Goal: Task Accomplishment & Management: Manage account settings

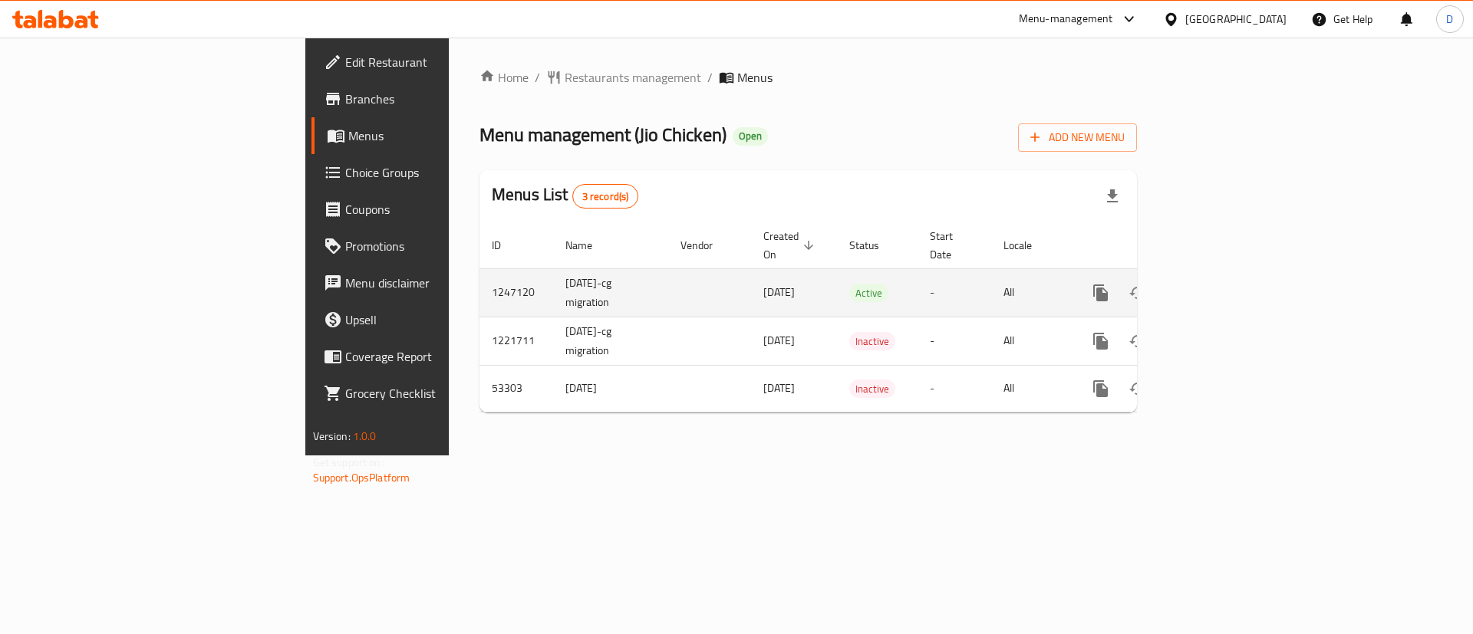
click at [1218, 286] on icon "enhanced table" at bounding box center [1212, 293] width 14 height 14
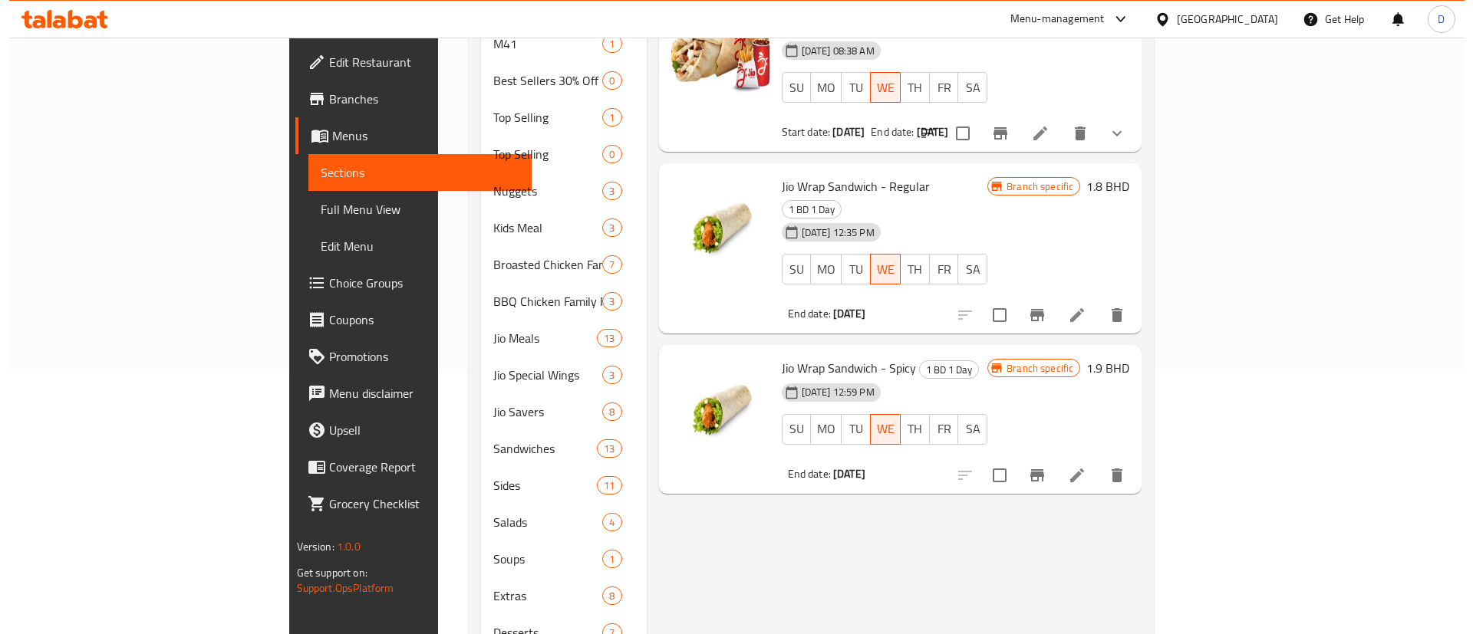
scroll to position [230, 0]
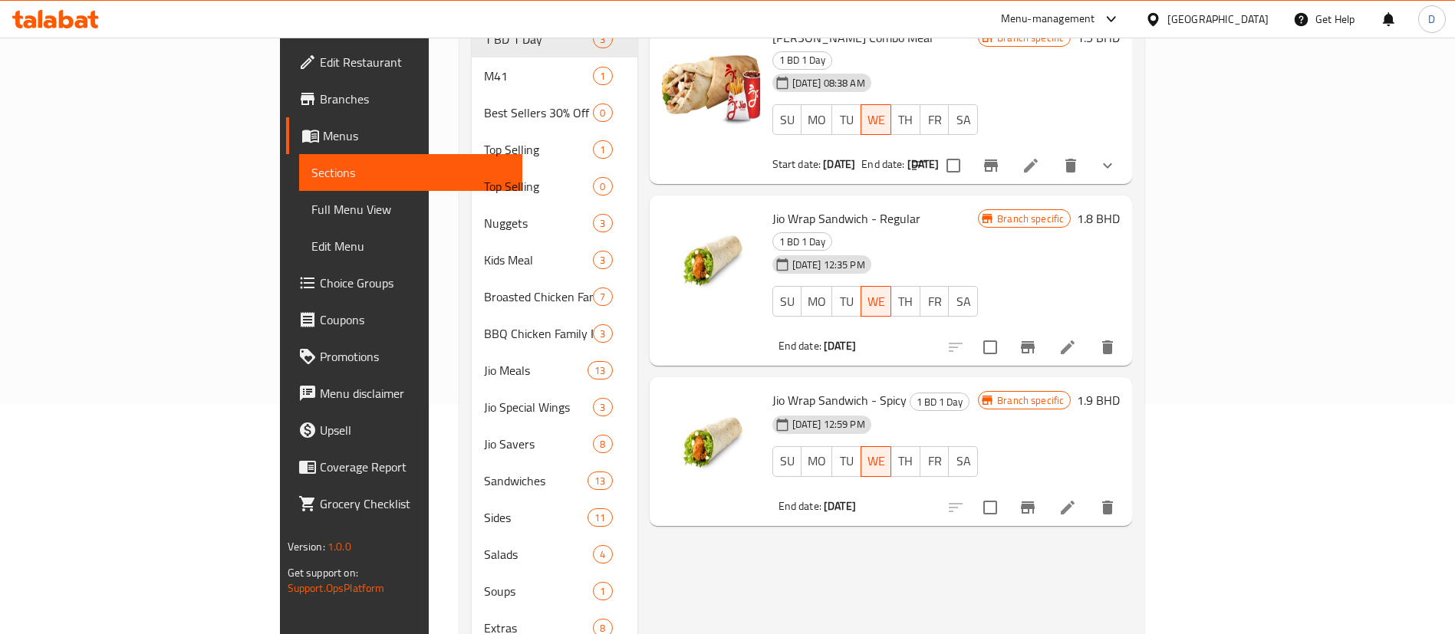
click at [1037, 499] on icon "Branch-specific-item" at bounding box center [1028, 508] width 18 height 18
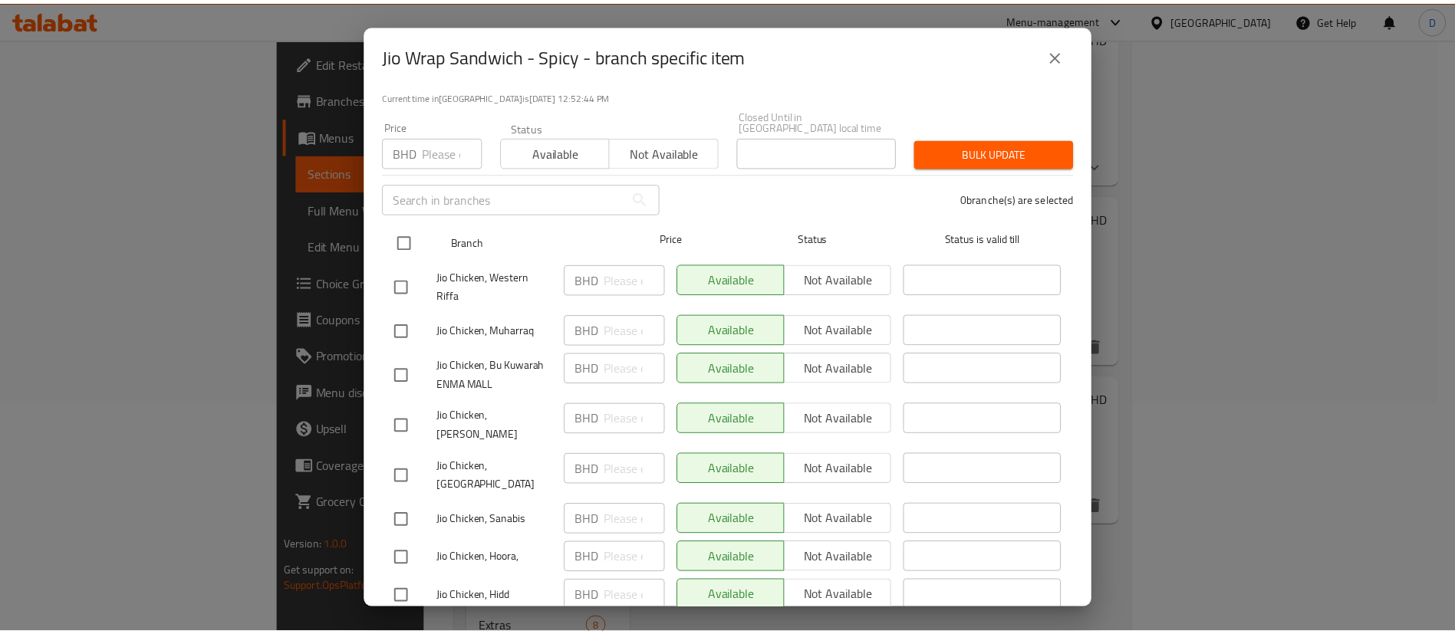
scroll to position [0, 0]
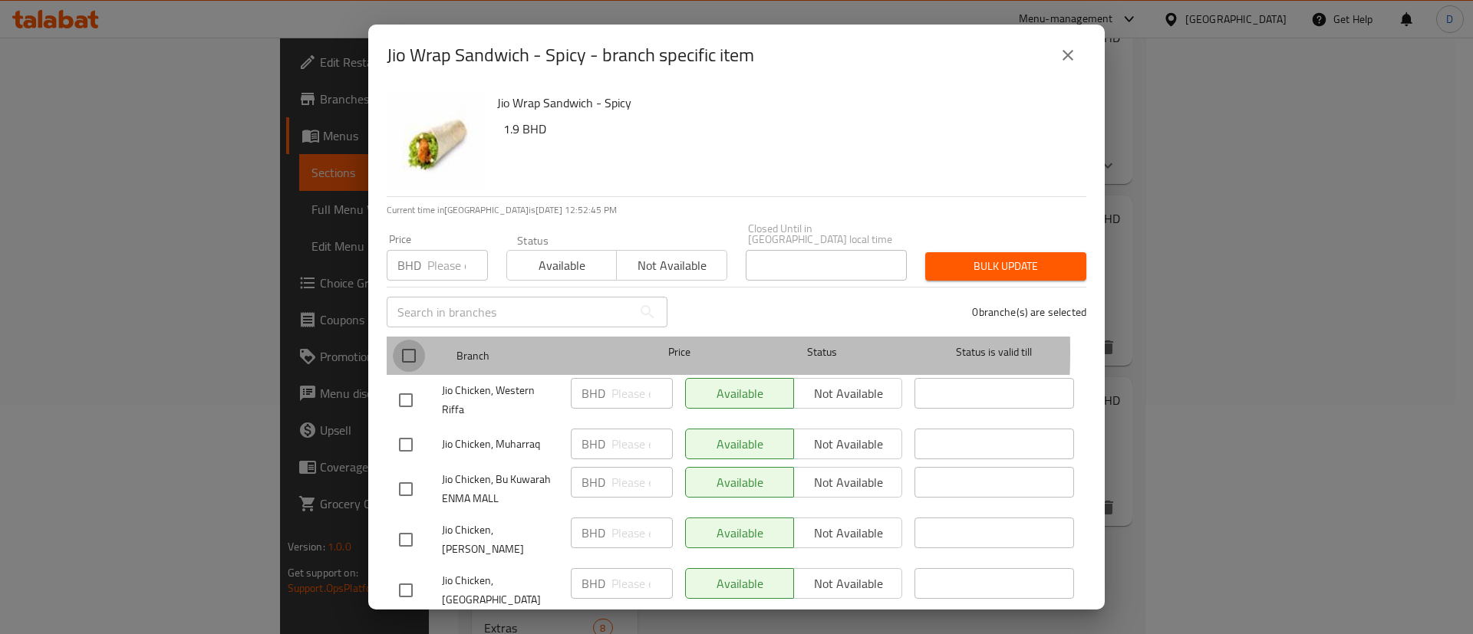
click at [401, 340] on input "checkbox" at bounding box center [409, 356] width 32 height 32
checkbox input "true"
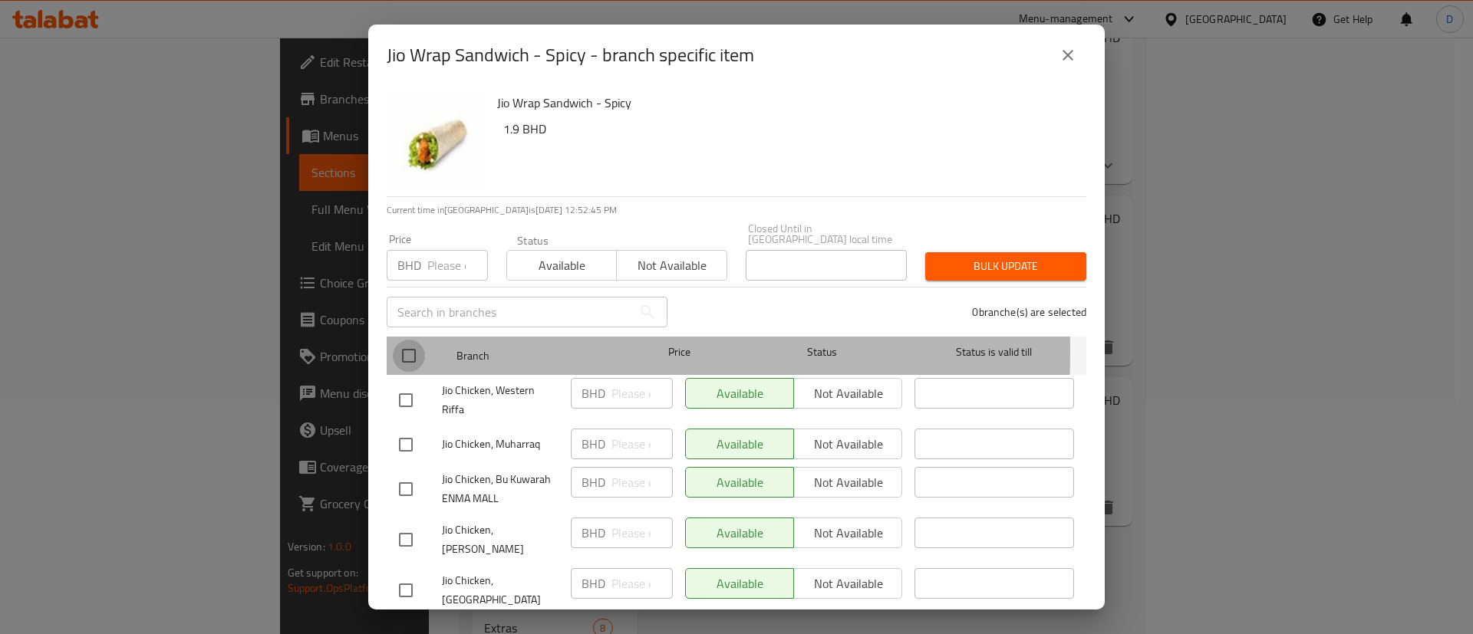
checkbox input "true"
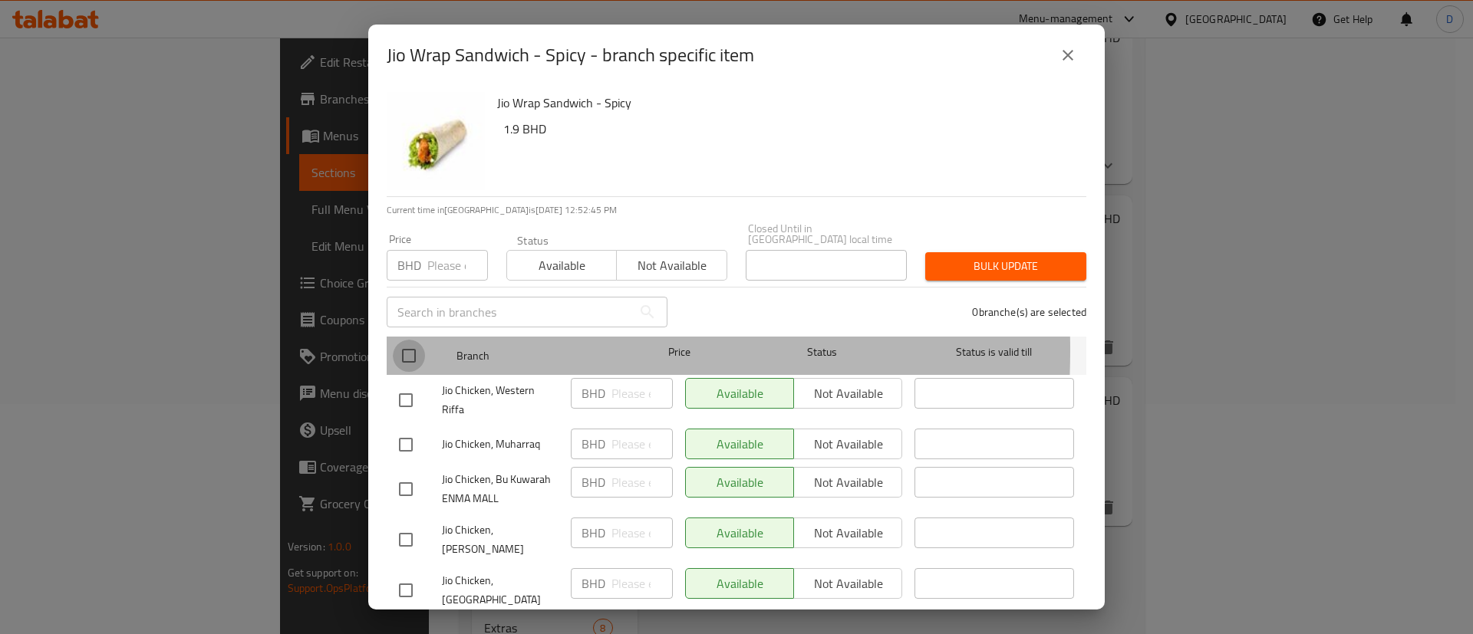
checkbox input "true"
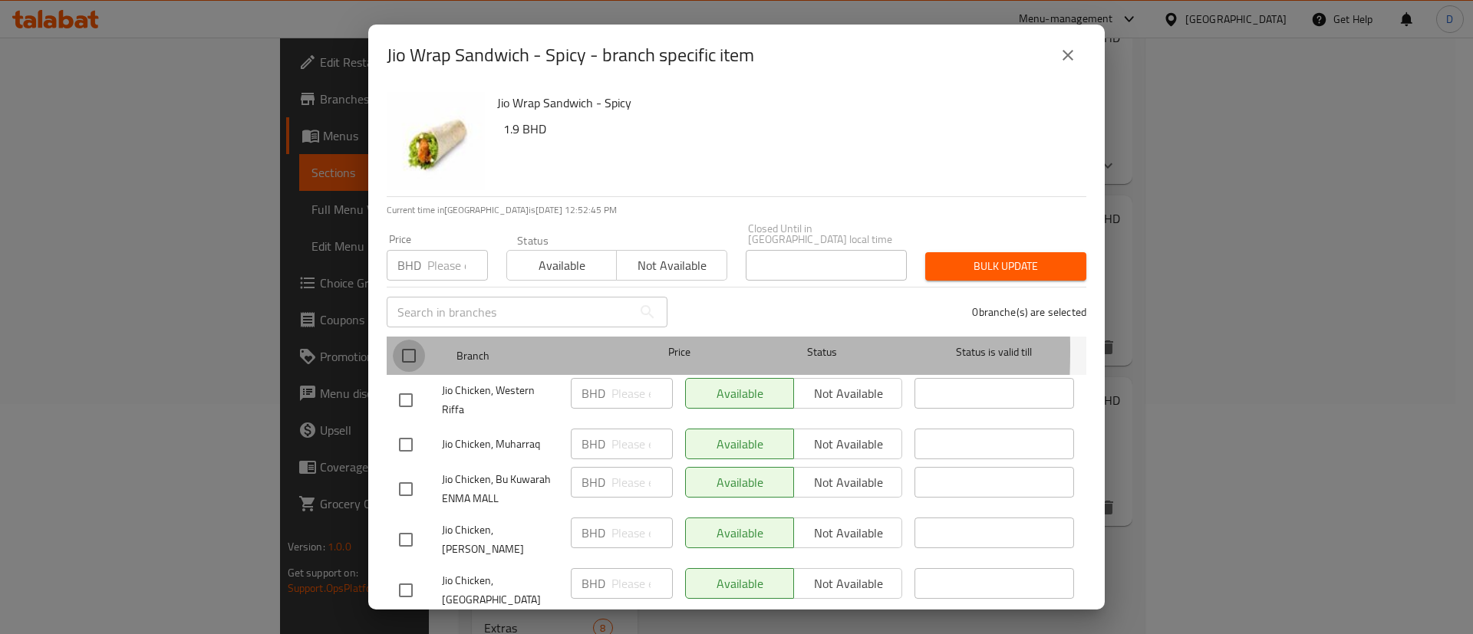
checkbox input "true"
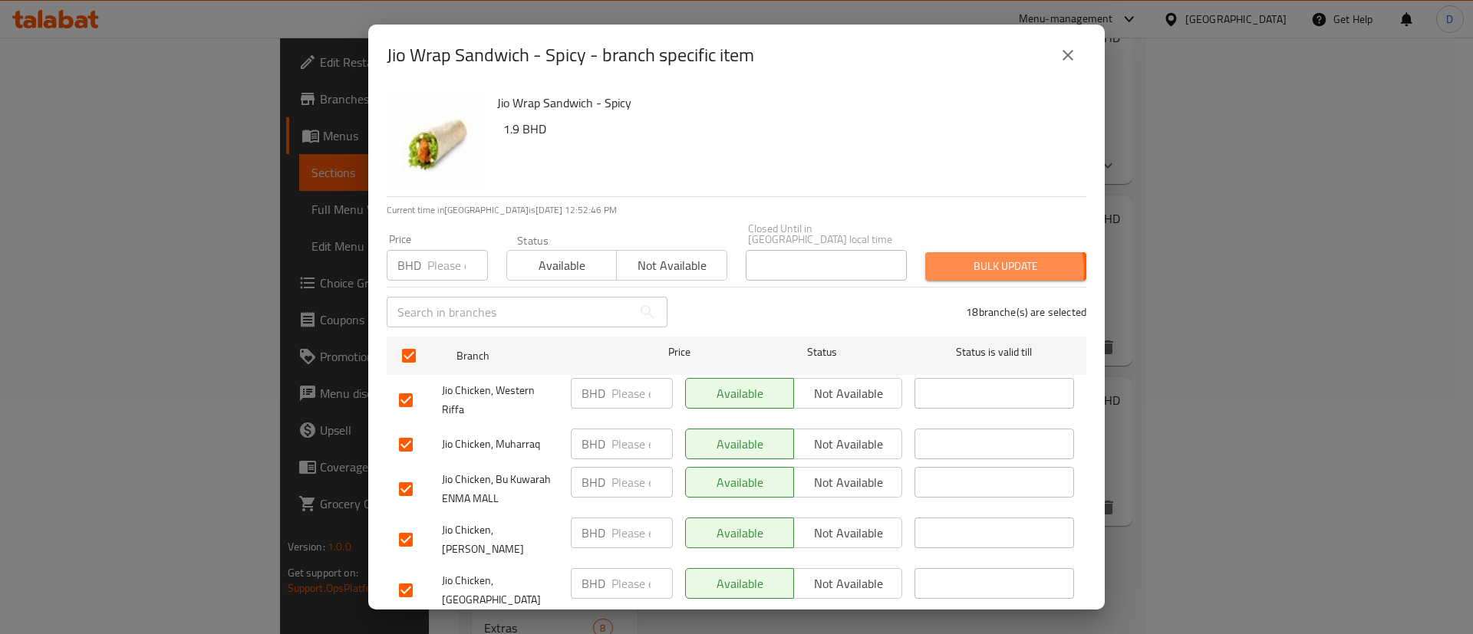
click at [978, 259] on span "Bulk update" at bounding box center [1006, 266] width 137 height 19
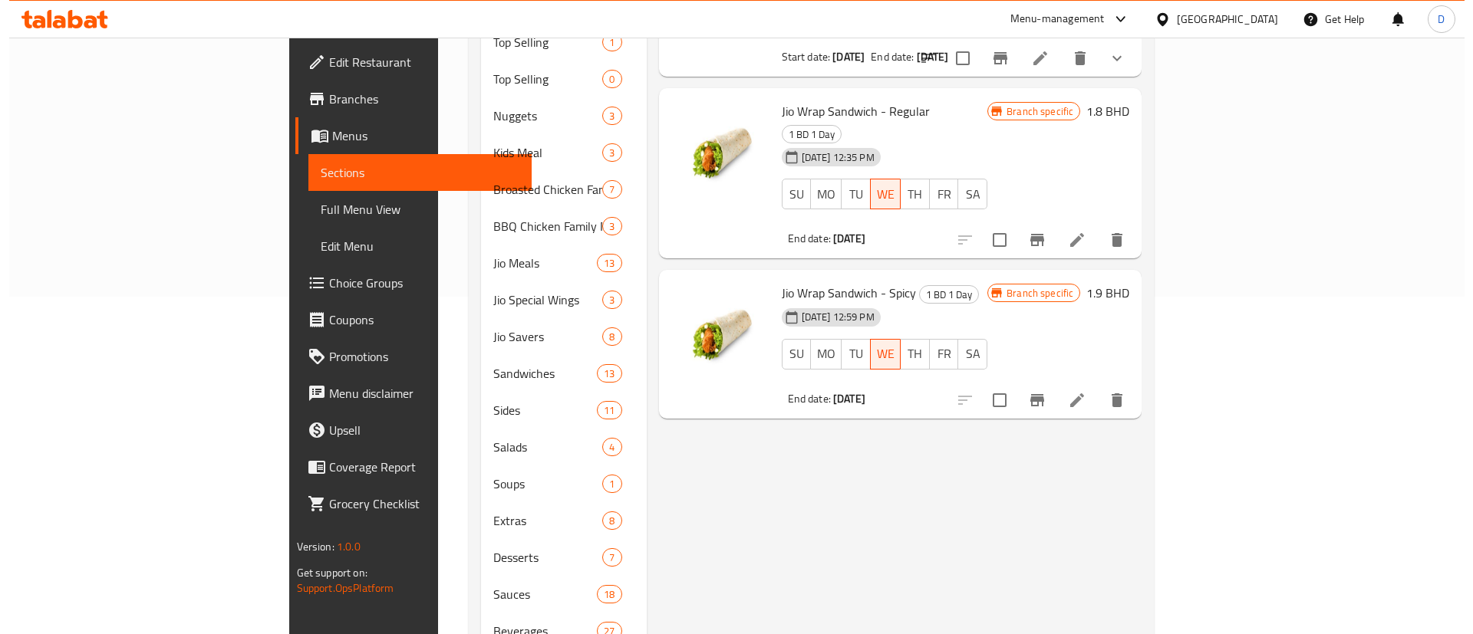
scroll to position [345, 0]
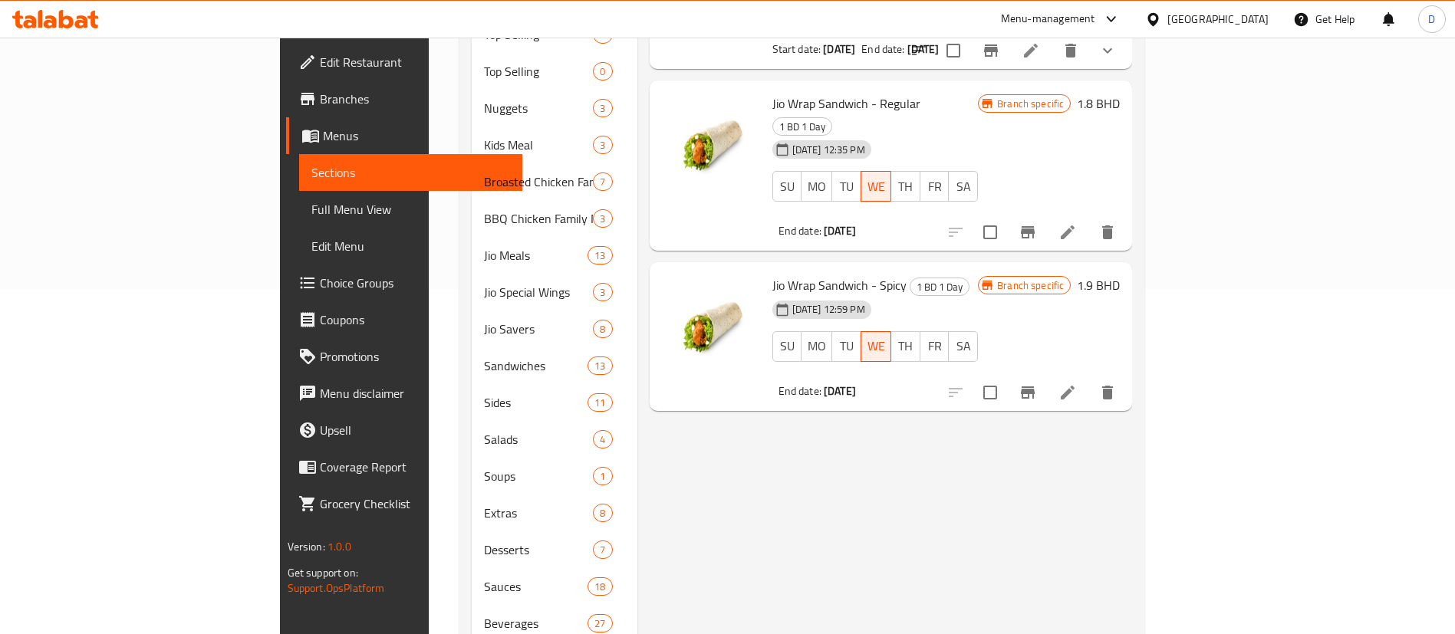
click at [1046, 374] on button "Branch-specific-item" at bounding box center [1028, 392] width 37 height 37
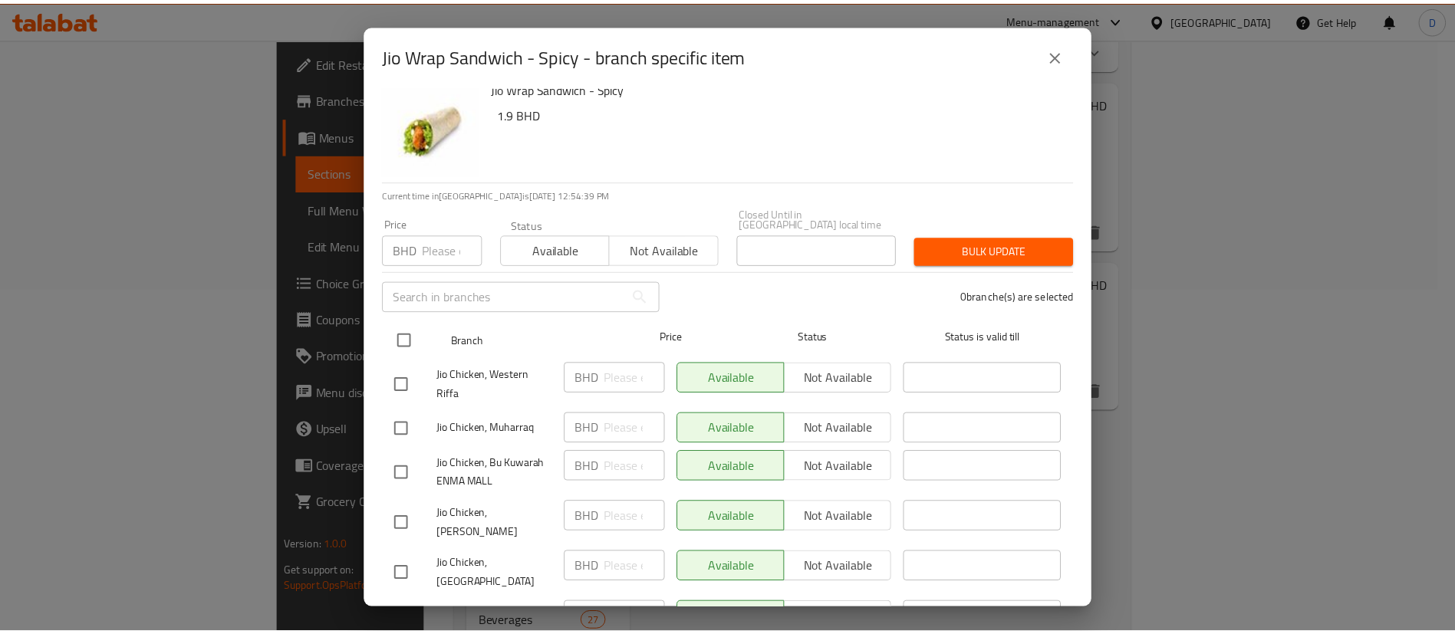
scroll to position [0, 0]
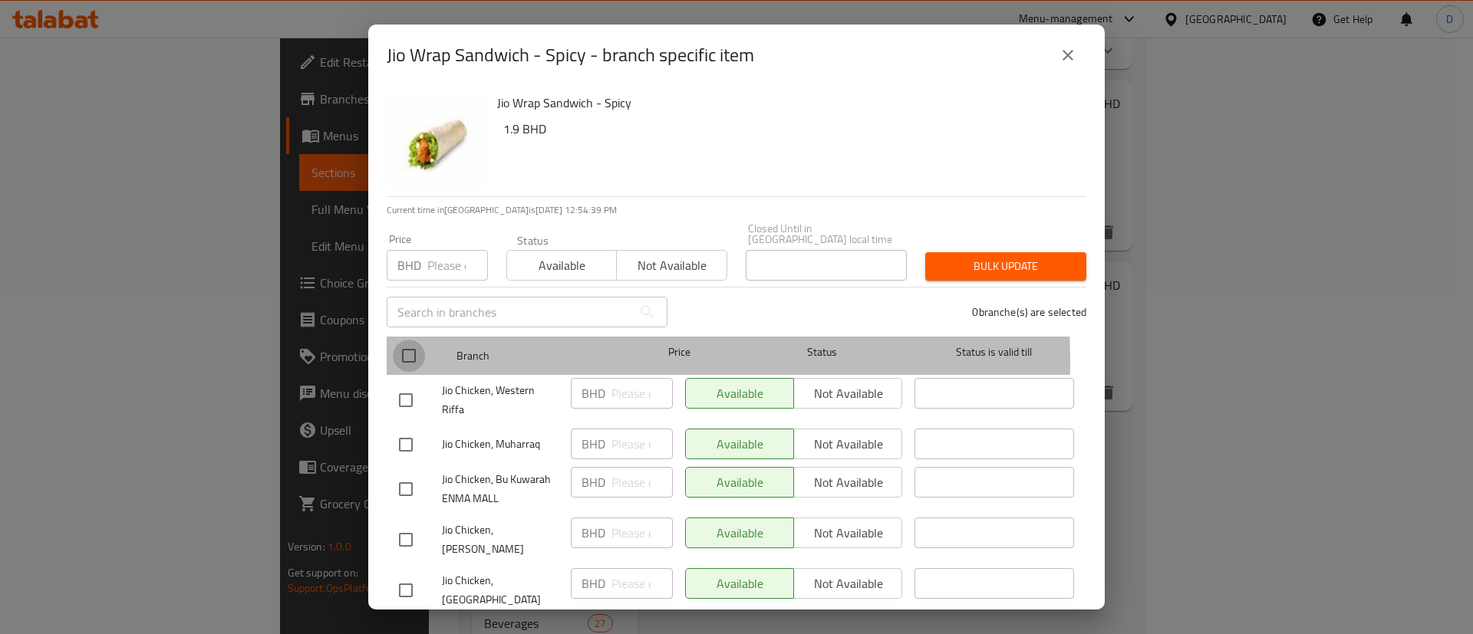
click at [406, 351] on input "checkbox" at bounding box center [409, 356] width 32 height 32
checkbox input "true"
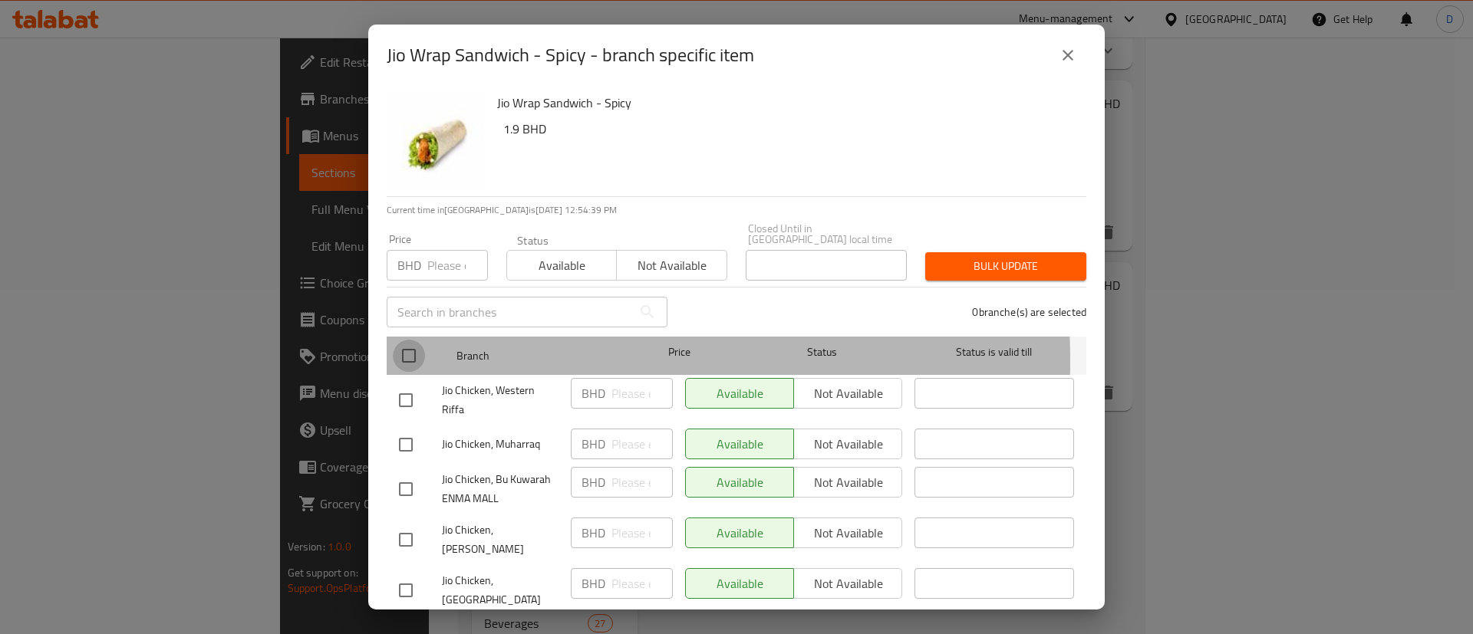
checkbox input "true"
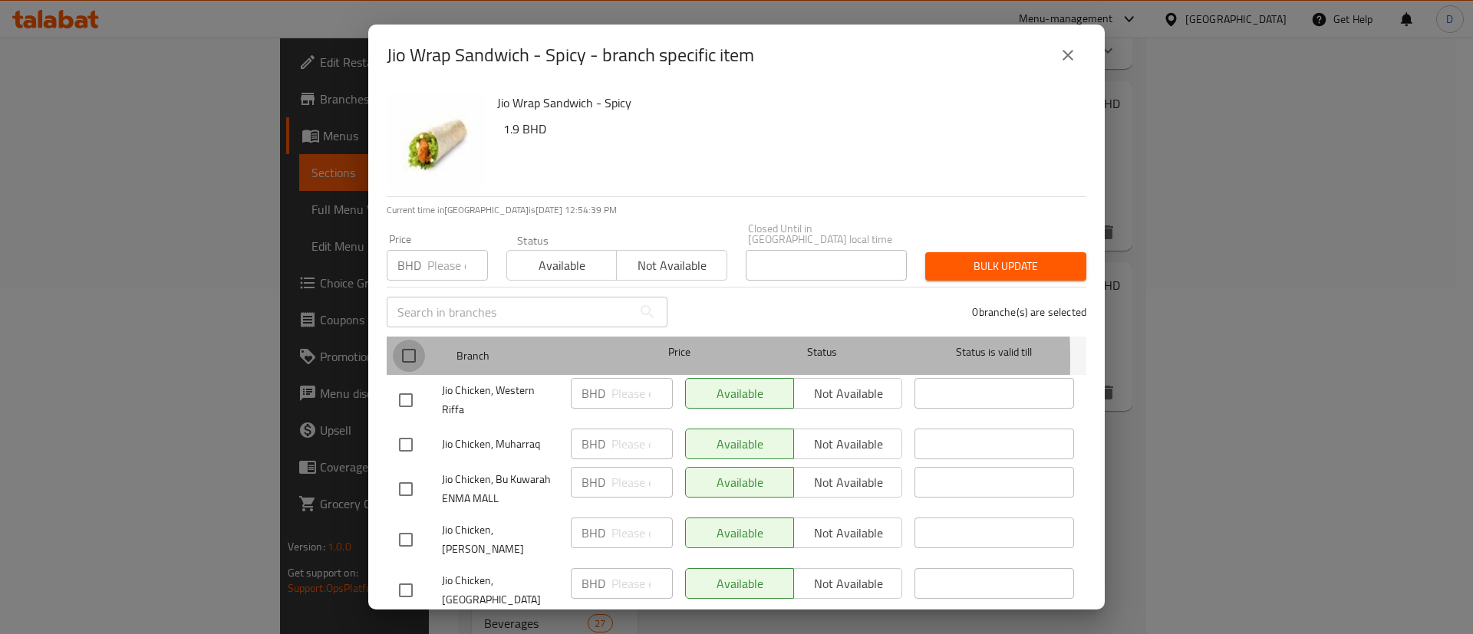
checkbox input "true"
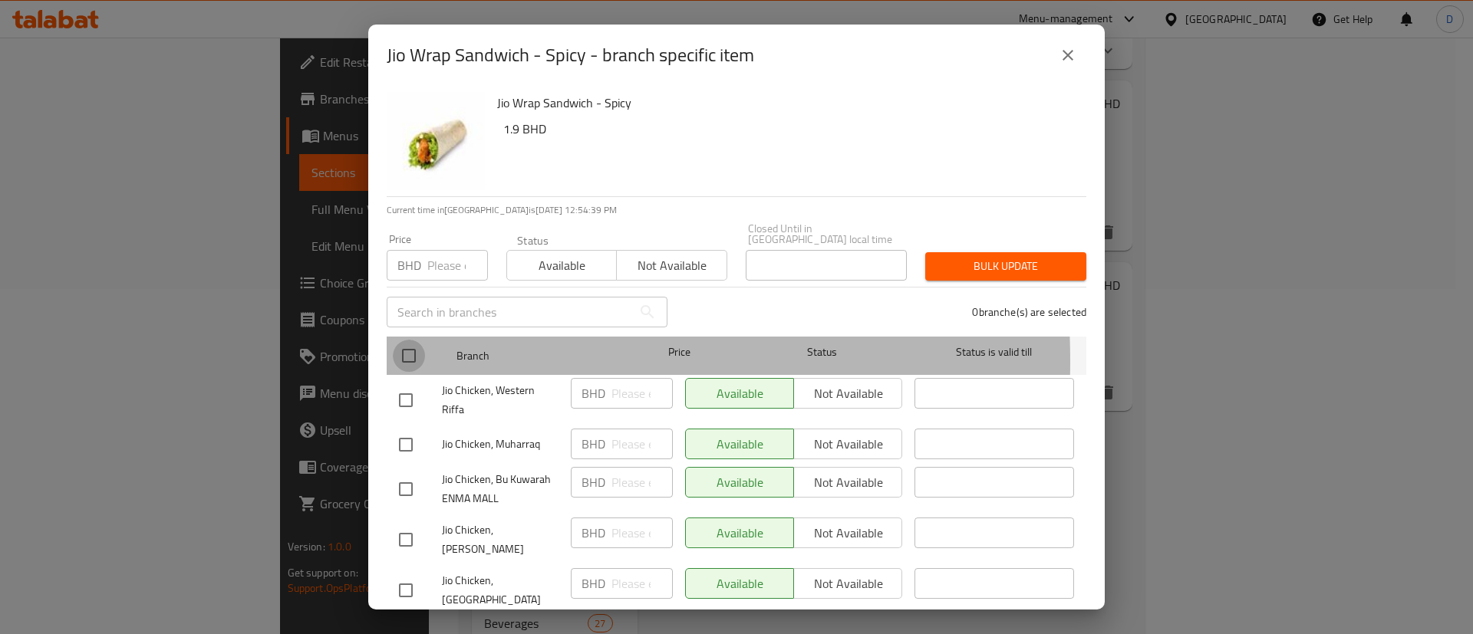
checkbox input "true"
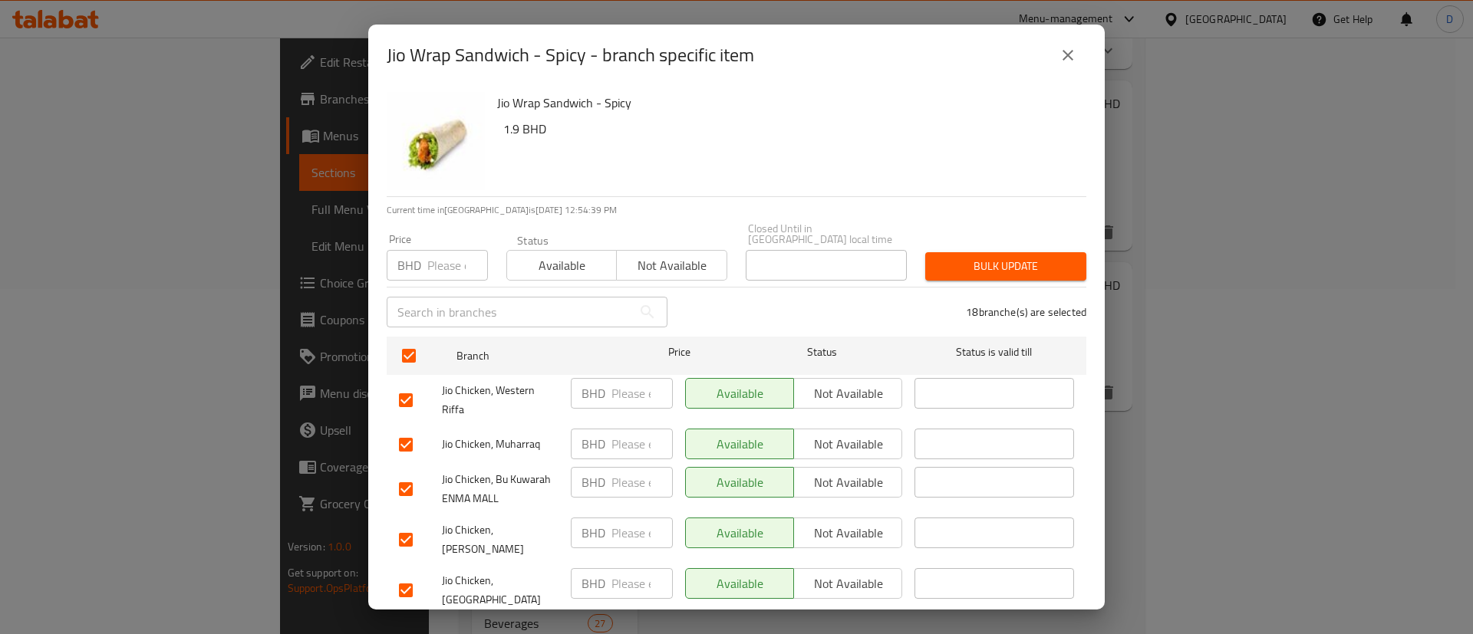
click at [534, 272] on div "Status Available Not available" at bounding box center [616, 258] width 239 height 64
click at [543, 264] on span "Available" at bounding box center [561, 266] width 97 height 22
click at [1024, 257] on span "Bulk update" at bounding box center [1006, 266] width 137 height 19
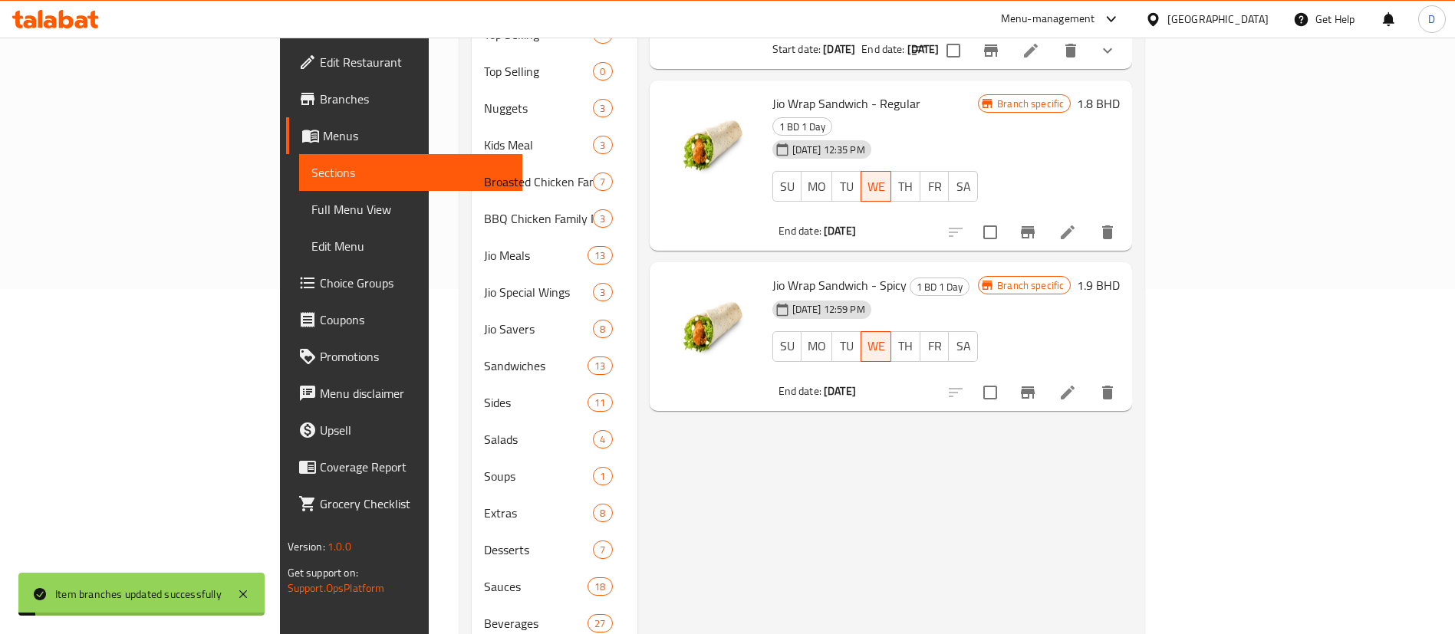
click at [761, 416] on div "Menu items Add Sort Manage items Jio Shawarma Combo Meal 1 BD 1 Day [DATE] 08:3…" at bounding box center [886, 238] width 496 height 822
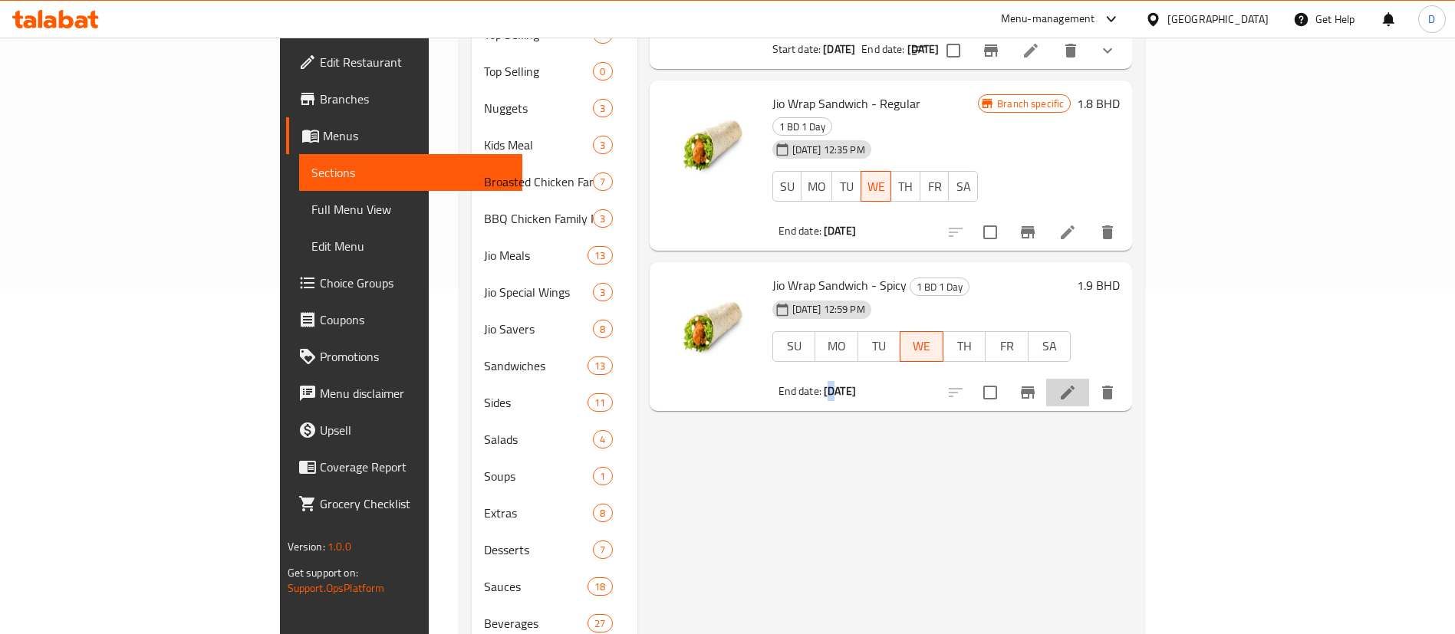
click at [1089, 379] on li at bounding box center [1067, 393] width 43 height 28
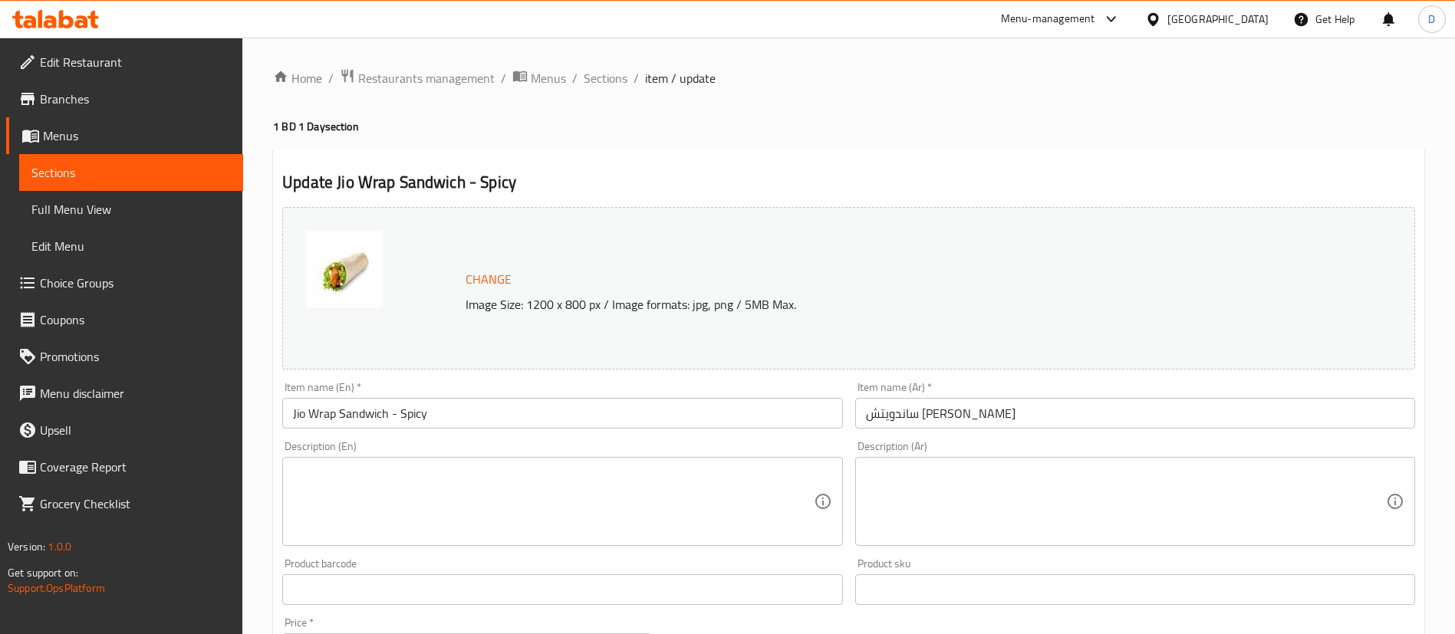
click at [618, 90] on div "Home / Restaurants management / Menus / Sections / item / update 1 BD 1 Day sec…" at bounding box center [849, 571] width 1152 height 1007
click at [618, 81] on span "Sections" at bounding box center [606, 78] width 44 height 18
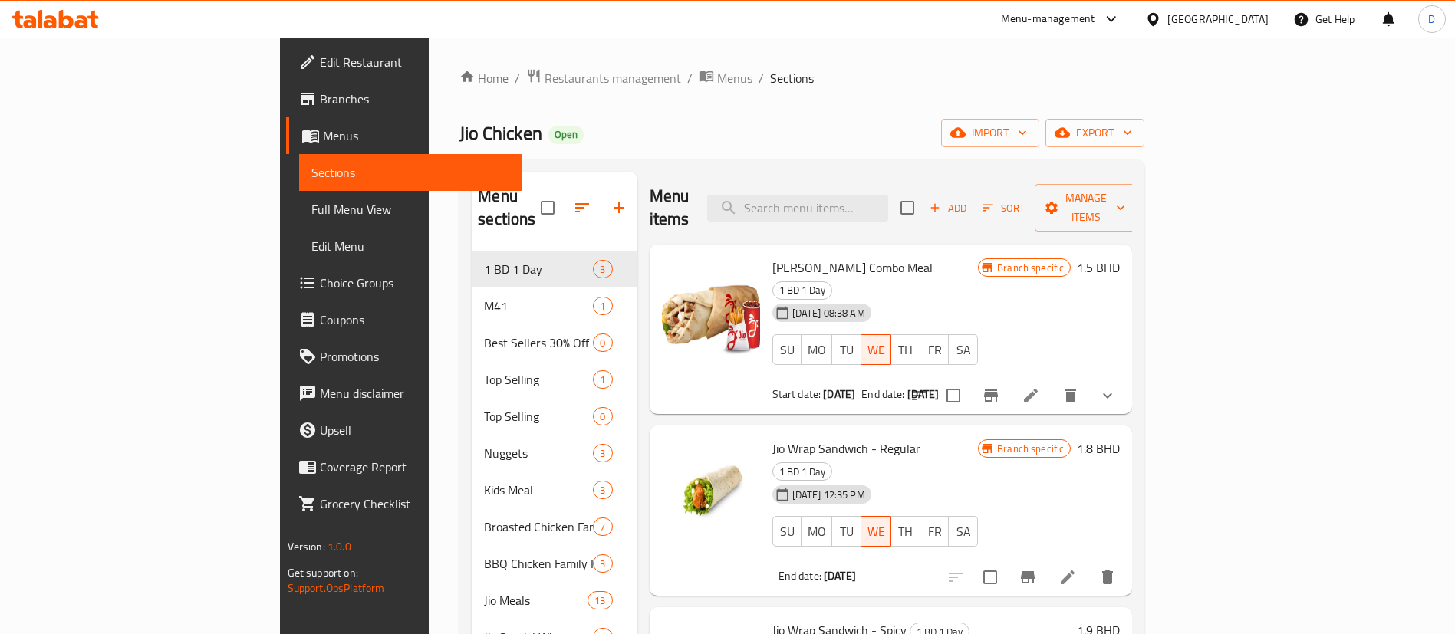
click at [734, 48] on div "Home / Restaurants management / Menus / Sections Jio Chicken Open import export…" at bounding box center [802, 537] width 747 height 999
drag, startPoint x: 506, startPoint y: 102, endPoint x: 489, endPoint y: 91, distance: 20.4
click at [506, 102] on div "Home / Restaurants management / Menus / Sections Jio Chicken Open import export…" at bounding box center [802, 537] width 685 height 938
click at [545, 79] on span "Restaurants management" at bounding box center [613, 78] width 137 height 18
